Goal: Task Accomplishment & Management: Use online tool/utility

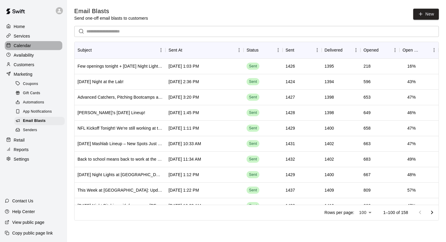
click at [31, 46] on div "Calendar" at bounding box center [34, 45] width 58 height 9
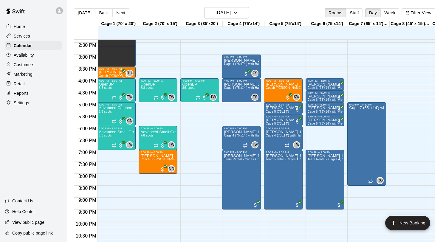
scroll to position [345, 1]
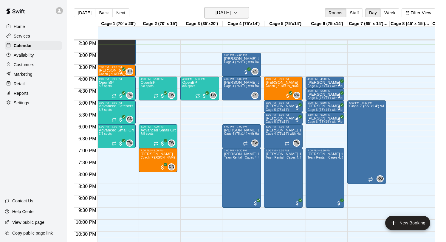
click at [223, 8] on button "[DATE]" at bounding box center [226, 12] width 45 height 11
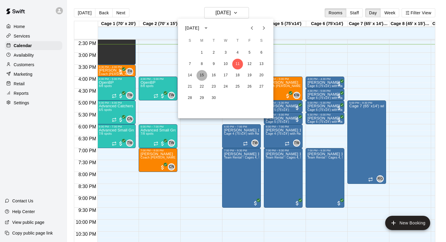
click at [202, 74] on button "15" at bounding box center [202, 75] width 11 height 11
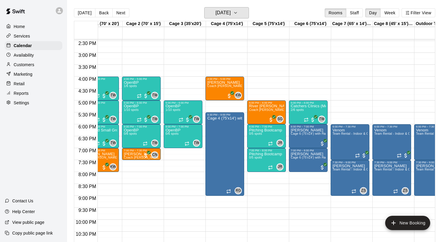
scroll to position [0, 38]
